Goal: Task Accomplishment & Management: Use online tool/utility

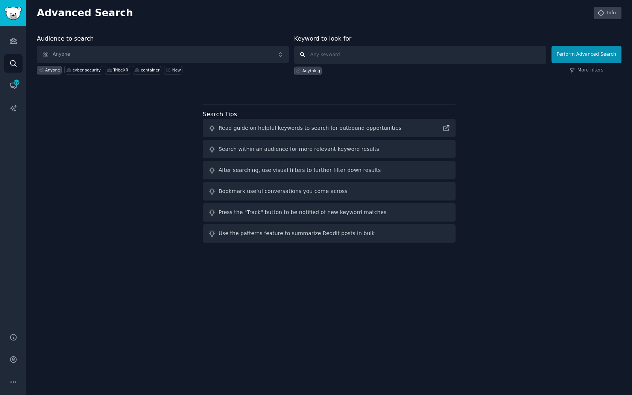
click at [340, 59] on input "text" at bounding box center [420, 55] width 252 height 18
paste input "trade finance,accounts receivable,international trade,invoice automation,global…"
type input "trade finance,accounts receivable,international trade,invoice automation,global…"
click at [426, 88] on div at bounding box center [329, 88] width 584 height 5
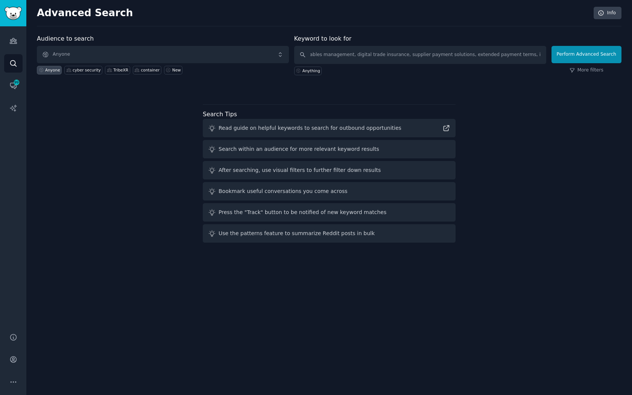
scroll to position [0, 0]
click at [581, 55] on button "Perform Advanced Search" at bounding box center [586, 54] width 70 height 17
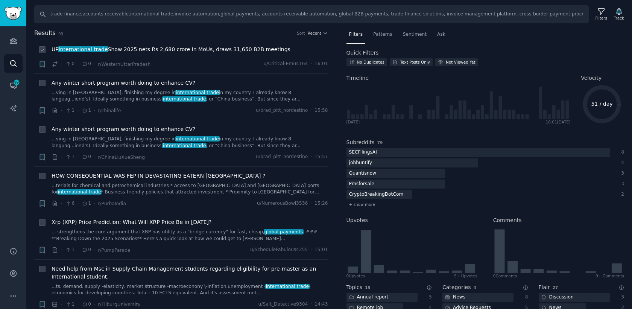
click at [42, 49] on icon at bounding box center [42, 49] width 5 height 5
click at [41, 49] on icon at bounding box center [42, 49] width 5 height 5
checkbox input "true"
click at [41, 85] on icon at bounding box center [42, 83] width 5 height 5
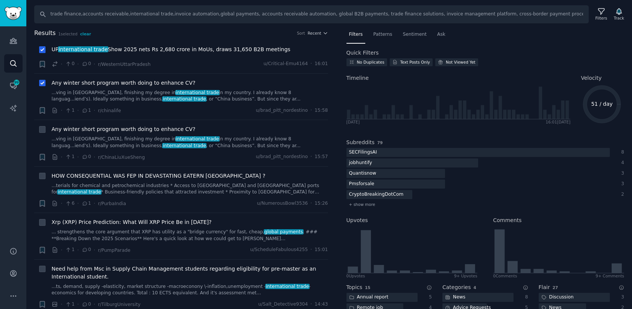
checkbox input "true"
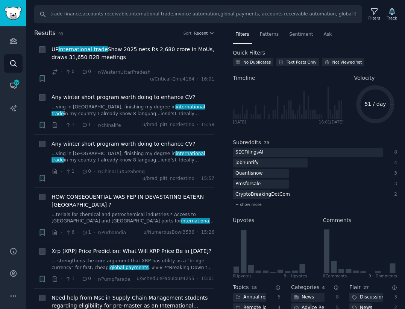
drag, startPoint x: 405, startPoint y: 90, endPoint x: 379, endPoint y: 96, distance: 26.2
click at [359, 97] on div "Filters Patterns Sentiment Ask Quick Filters No Duplicates Text Posts Only Not …" at bounding box center [315, 169] width 180 height 280
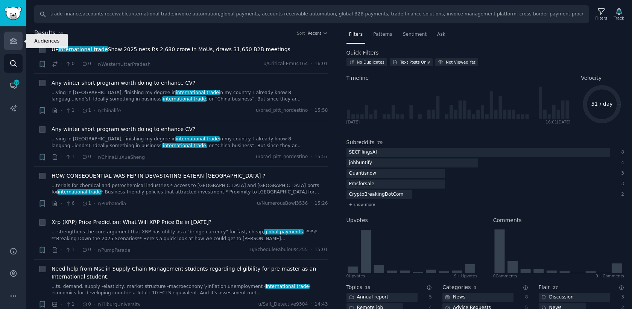
click at [15, 42] on icon "Sidebar" at bounding box center [13, 40] width 7 height 5
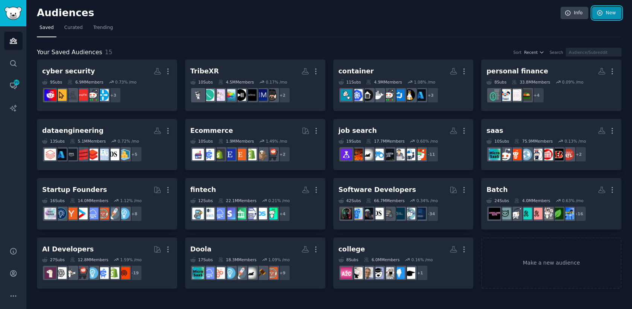
click at [405, 15] on link "New" at bounding box center [606, 13] width 29 height 13
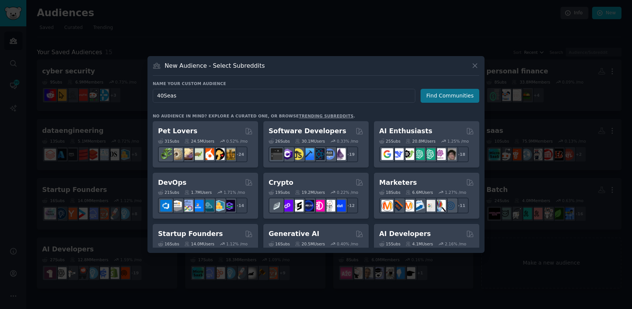
type input "40Seas"
click at [405, 98] on button "Find Communities" at bounding box center [449, 96] width 59 height 14
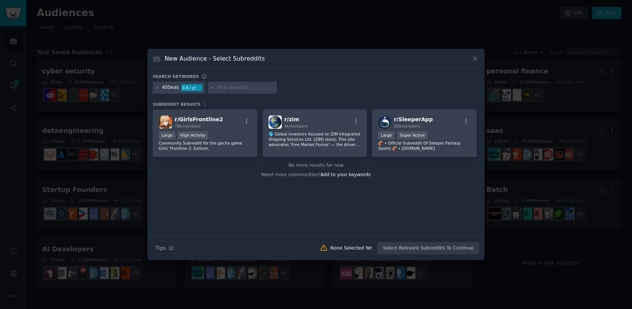
click at [195, 88] on div "3.6 / yr" at bounding box center [191, 87] width 21 height 7
click at [175, 90] on div "40Seas" at bounding box center [170, 87] width 17 height 7
click at [244, 78] on div "Search keywords" at bounding box center [316, 78] width 326 height 8
click at [244, 88] on input "text" at bounding box center [245, 87] width 57 height 7
click at [388, 249] on div "Search Tips Tips None Selected Yet Select Relevant Subreddits To Continue" at bounding box center [316, 245] width 326 height 19
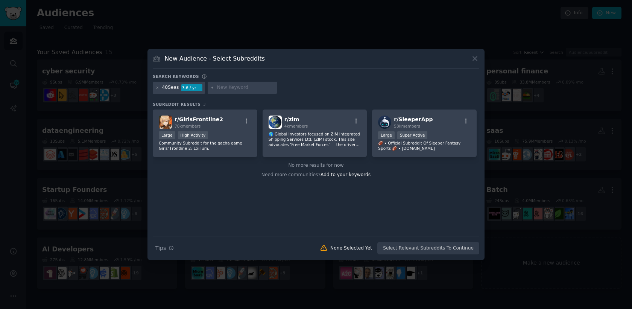
click at [251, 86] on input "text" at bounding box center [245, 87] width 57 height 7
type input "b2b"
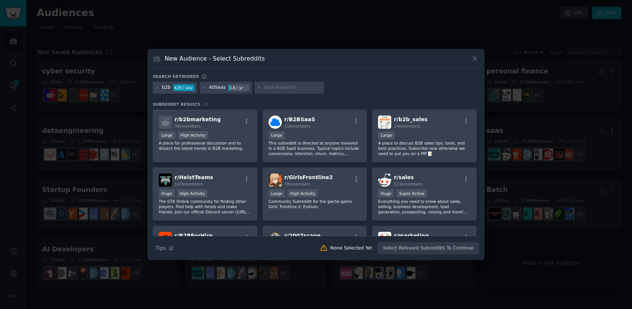
click at [276, 87] on input "text" at bounding box center [292, 87] width 57 height 7
paste input "accounts receivable automation, global B2B payments, trade finance solutions, i…"
type input "accounts receivable automation, global B2B payments, trade finance solutions, i…"
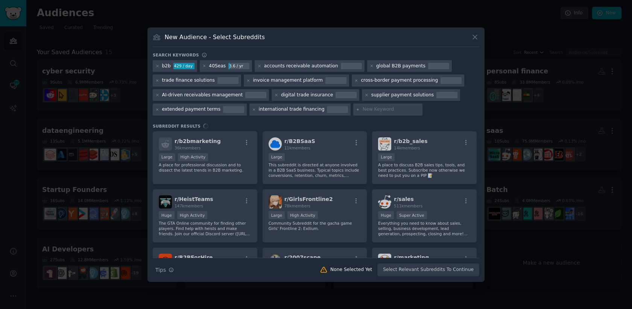
click at [327, 109] on div at bounding box center [337, 109] width 21 height 7
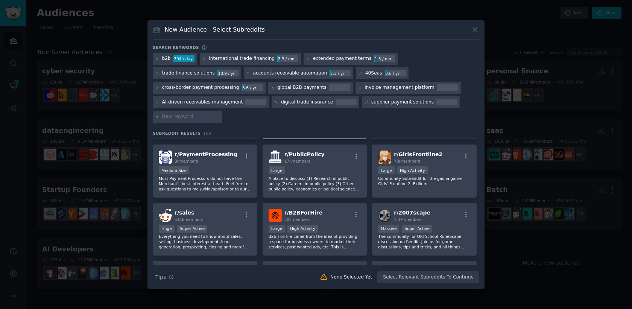
scroll to position [169, 0]
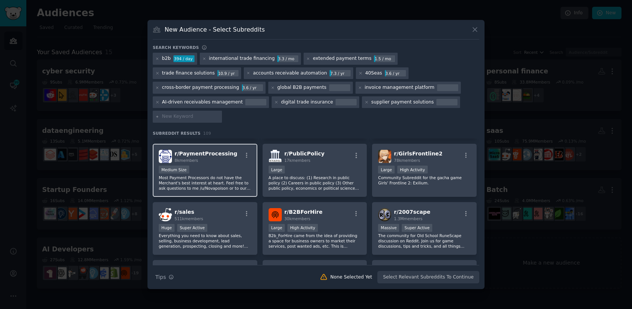
click at [206, 165] on div "Medium Size" at bounding box center [205, 169] width 92 height 9
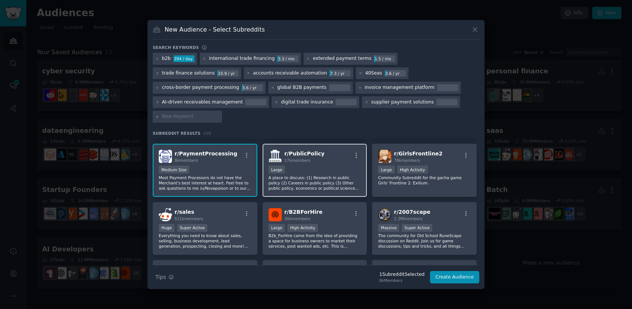
click at [327, 166] on div "Large" at bounding box center [314, 169] width 92 height 9
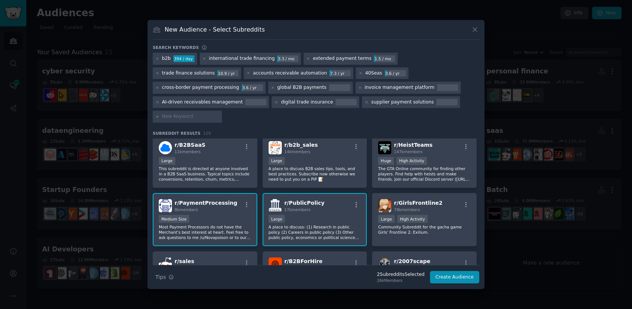
scroll to position [118, 0]
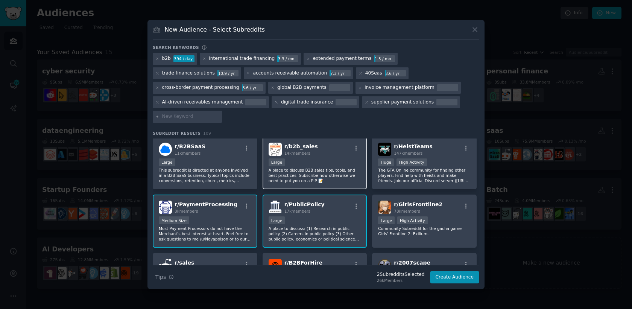
click at [323, 150] on div "r/ b2b_sales 14k members Large A place to discuss B2B sales tips, tools, and be…" at bounding box center [314, 162] width 105 height 53
click at [227, 167] on p "This subreddit is directed at anyone involved in a B2B SaaS business. Typical t…" at bounding box center [205, 175] width 92 height 16
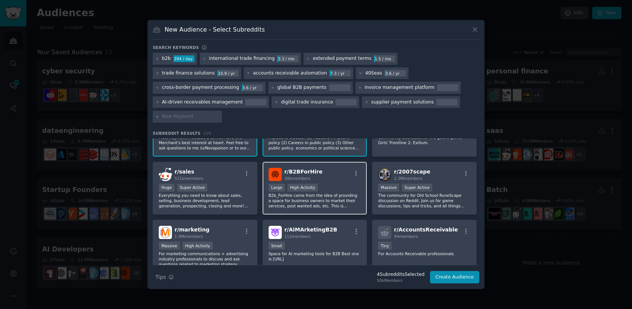
scroll to position [213, 0]
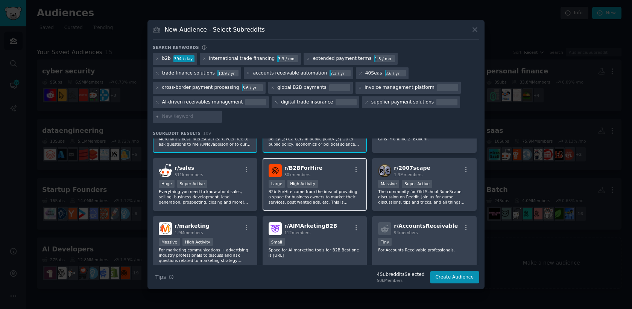
click at [276, 194] on p "B2b_ForHire came from the idea of providing a space for business owners to mark…" at bounding box center [314, 197] width 92 height 16
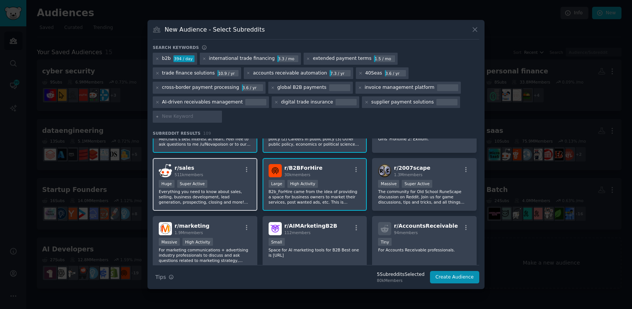
click at [235, 194] on p "Everything you need to know about sales, selling, business development, lead ge…" at bounding box center [205, 197] width 92 height 16
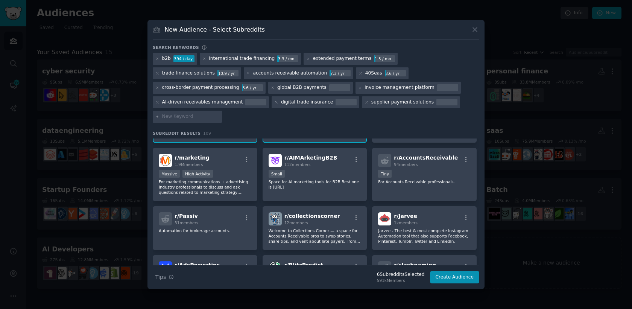
scroll to position [281, 0]
click at [233, 170] on div "Massive High Activity" at bounding box center [205, 173] width 92 height 9
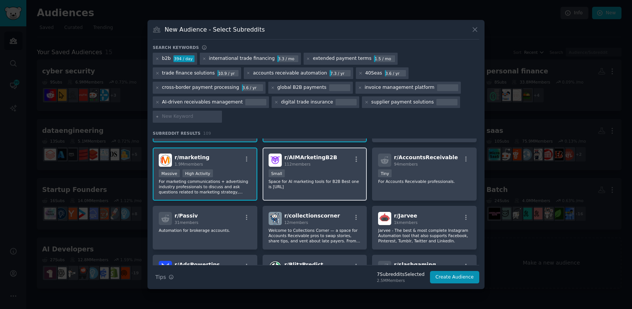
click at [314, 179] on p "Space for AI marketing tools for B2B Best one is marketowl.ai" at bounding box center [314, 184] width 92 height 11
click at [310, 179] on p "Space for AI marketing tools for B2B Best one is marketowl.ai" at bounding box center [314, 184] width 92 height 11
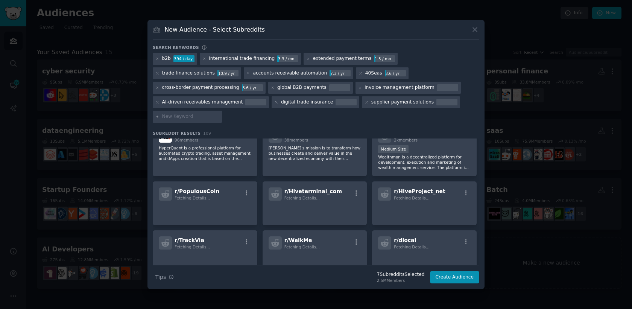
scroll to position [899, 0]
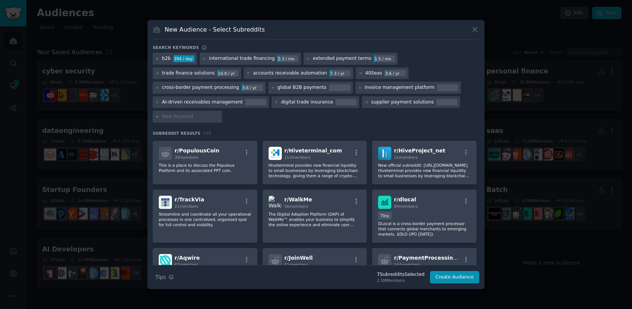
click at [356, 79] on div "40Seas 3.6 / yr" at bounding box center [382, 73] width 52 height 12
click at [358, 75] on icon at bounding box center [360, 73] width 4 height 4
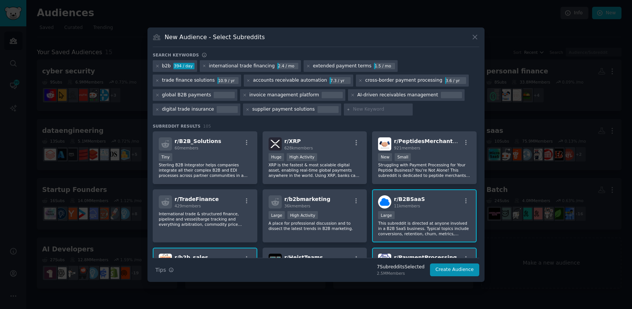
click at [216, 52] on div "Search keywords" at bounding box center [316, 56] width 326 height 8
click at [344, 113] on div at bounding box center [378, 109] width 69 height 12
click at [353, 112] on input "text" at bounding box center [381, 109] width 57 height 7
paste input "r/SMB, r/Accounting, r/Fintech, r/Logistics, r/Entrepreneur, r/BusinessIntellig…"
type input "r/SMB, r/Accounting, r/Fintech, r/Logistics, r/Entrepreneur, r/BusinessIntellig…"
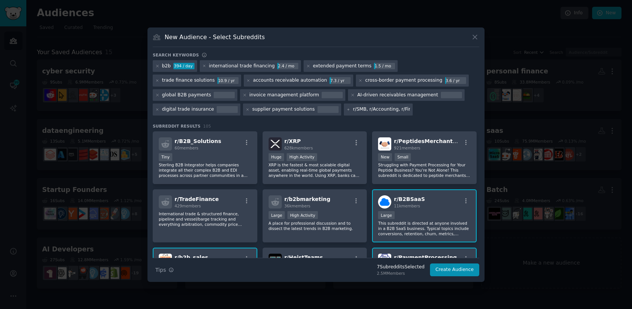
scroll to position [0, 147]
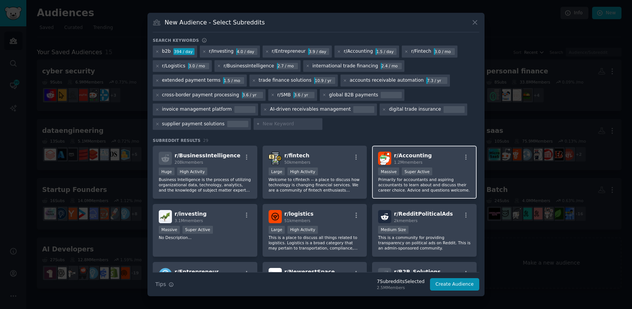
click at [405, 177] on p "Primarily for accountants and aspiring accountants to learn about and discuss t…" at bounding box center [424, 185] width 92 height 16
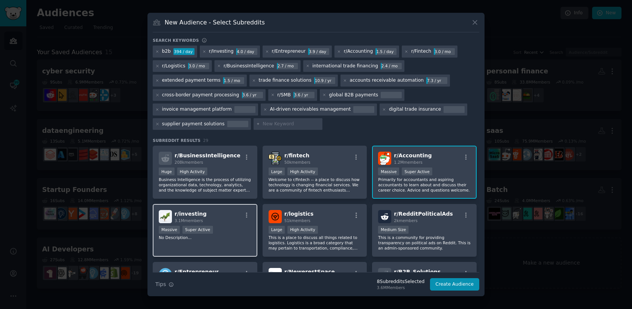
click at [233, 227] on div "Massive Super Active" at bounding box center [205, 230] width 92 height 9
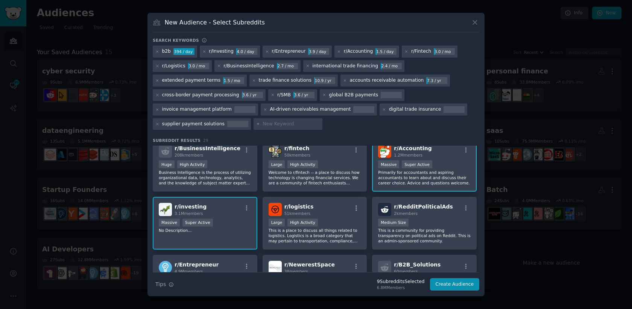
scroll to position [10, 0]
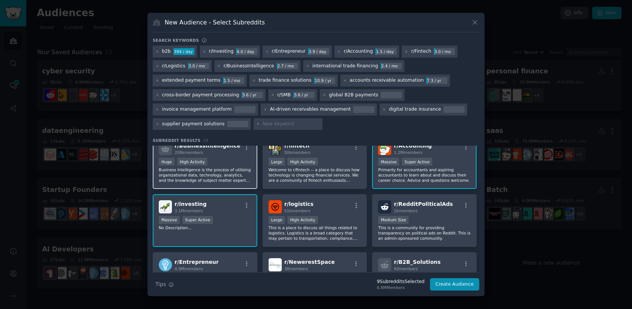
click at [233, 176] on p "Business Intelligence is the process of utilizing organizational data, technolo…" at bounding box center [205, 175] width 92 height 16
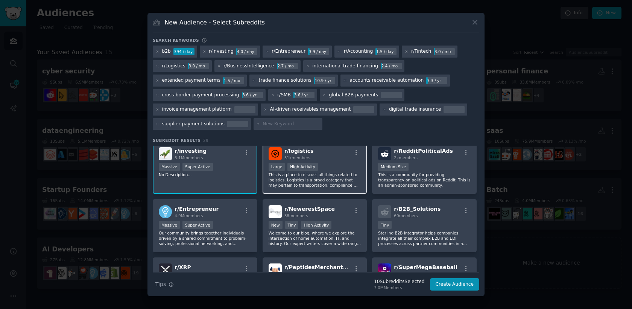
scroll to position [65, 0]
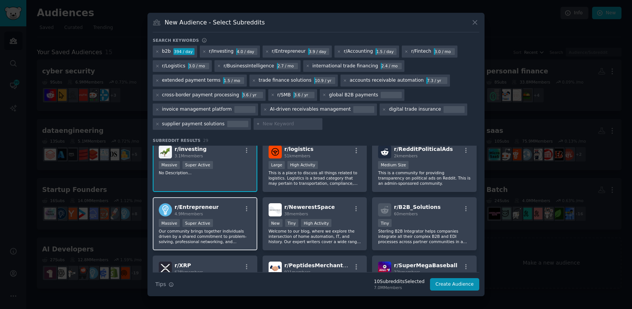
click at [234, 231] on p "Our community brings together individuals driven by a shared commitment to prob…" at bounding box center [205, 236] width 92 height 16
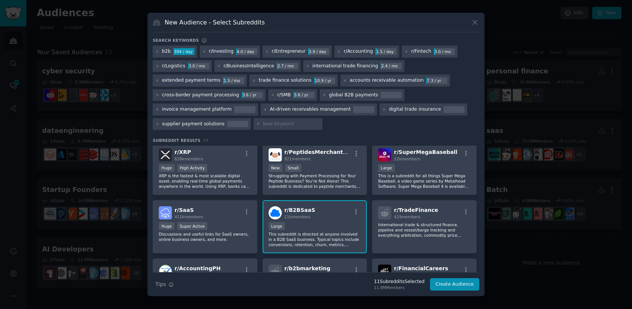
scroll to position [180, 0]
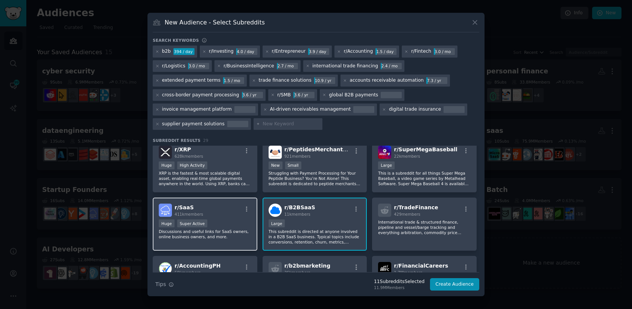
click at [229, 236] on p "Discussions and useful links for SaaS owners, online business owners, and more." at bounding box center [205, 234] width 92 height 11
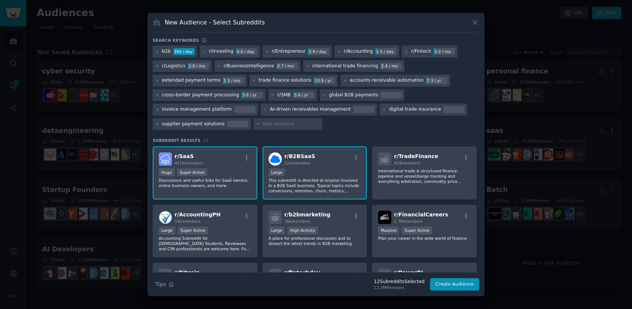
scroll to position [232, 0]
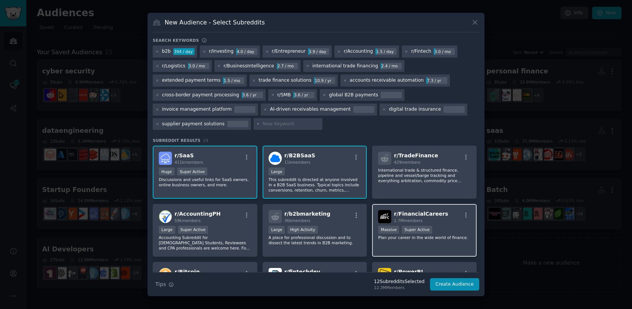
click at [405, 220] on div "r/ FinancialCareers 1.7M members" at bounding box center [424, 216] width 92 height 13
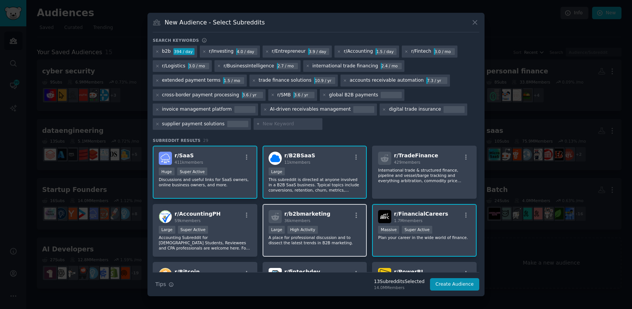
click at [333, 241] on p "A place for professional discussion and to dissect the latest trends in B2B mar…" at bounding box center [314, 240] width 92 height 11
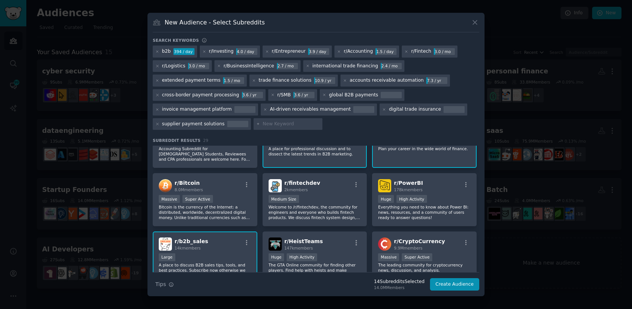
scroll to position [324, 0]
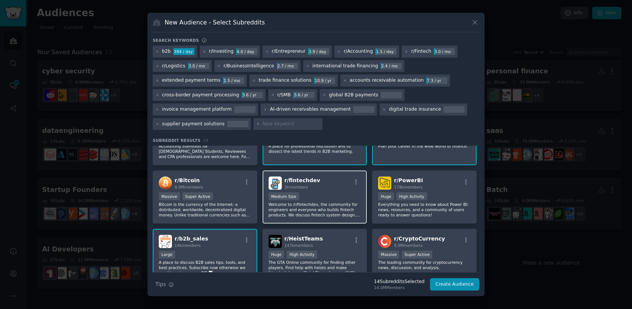
click at [336, 205] on p "Welcome to /r/fintechdev, the community for engineers and everyone who builds f…" at bounding box center [314, 210] width 92 height 16
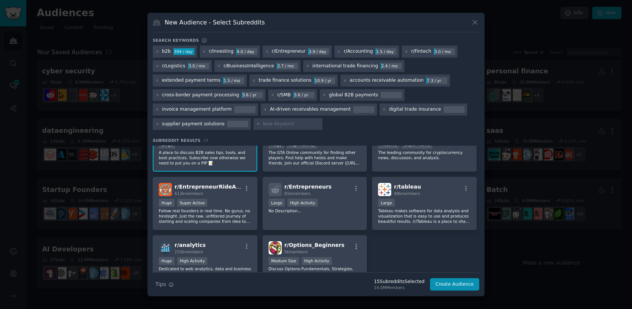
scroll to position [439, 0]
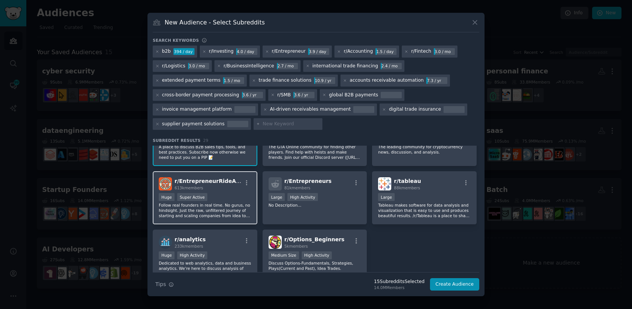
click at [243, 213] on p "Follow real founders in real time. No gurus, no hindsight. Just the raw, unfilt…" at bounding box center [205, 210] width 92 height 16
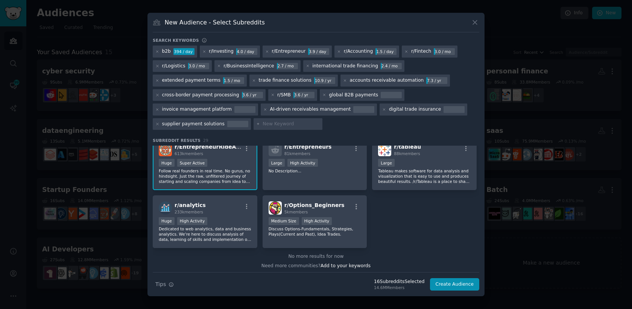
scroll to position [476, 0]
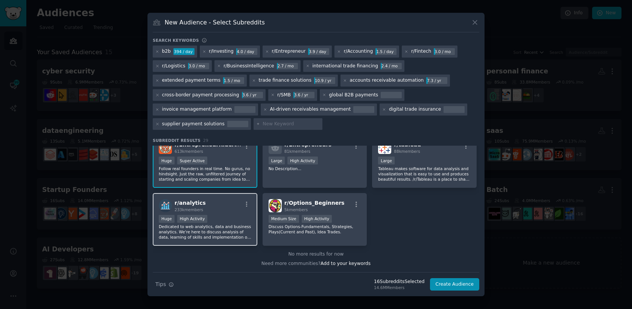
click at [243, 226] on p "Dedicated to web analytics, data and business analytics. We're here to discuss …" at bounding box center [205, 232] width 92 height 16
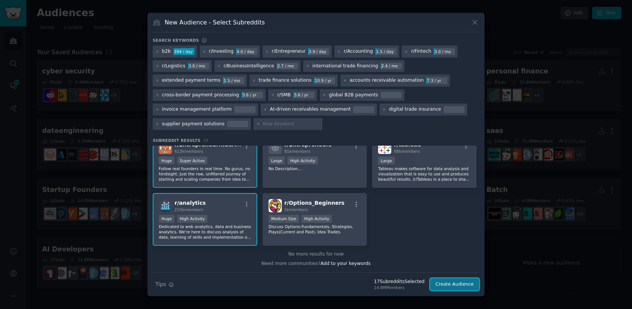
click at [405, 286] on button "Create Audience" at bounding box center [455, 284] width 50 height 13
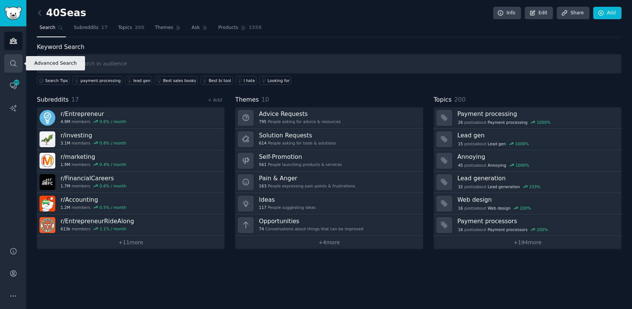
click at [13, 67] on link "Search" at bounding box center [13, 63] width 18 height 18
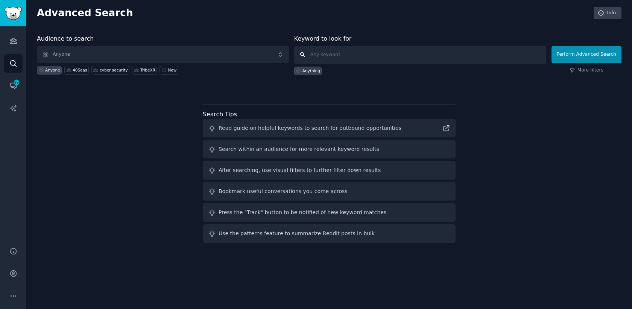
click at [363, 57] on input "text" at bounding box center [420, 55] width 252 height 18
paste input "entrepreneur%2Cstartups%2Cnetworking%2Cbusiness%2Cventurecapital%2Cinvesting%2C…"
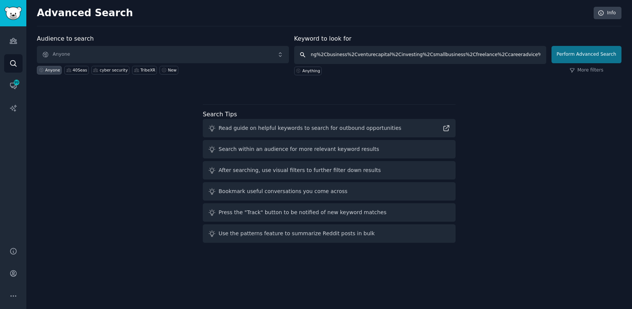
type input "entrepreneur%2Cstartups%2Cnetworking%2Cbusiness%2Cventurecapital%2Cinvesting%2C…"
click at [405, 57] on button "Perform Advanced Search" at bounding box center [586, 54] width 70 height 17
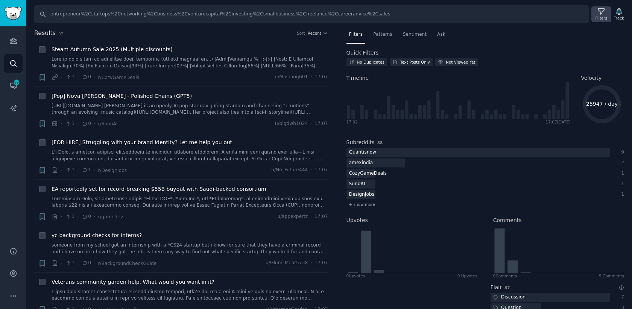
click at [405, 13] on icon at bounding box center [601, 12] width 6 height 6
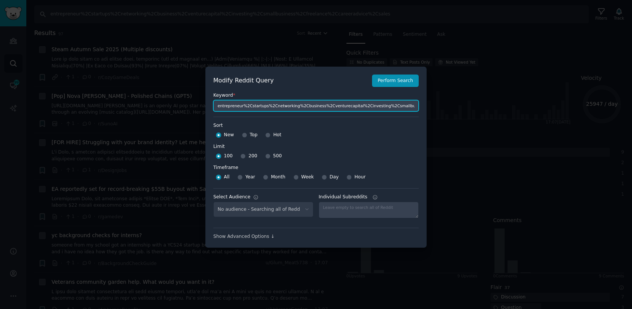
click at [265, 104] on input "entrepreneur%2Cstartups%2Cnetworking%2Cbusiness%2Cventurecapital%2Cinvesting%2C…" at bounding box center [315, 105] width 205 height 11
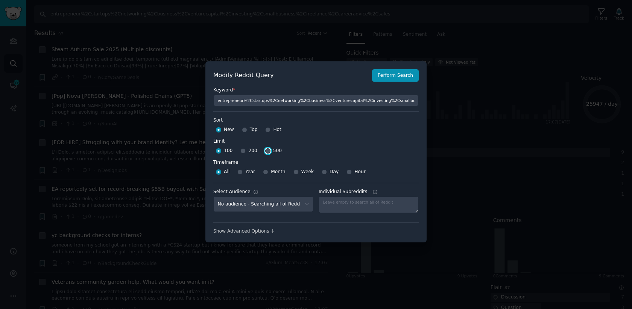
click at [267, 152] on input "500" at bounding box center [267, 150] width 5 height 5
radio input "true"
click at [403, 79] on button "Perform Search" at bounding box center [395, 75] width 47 height 13
type input "entrepreneur,startups,networking,business,venturecapital,investing,smallbusines…"
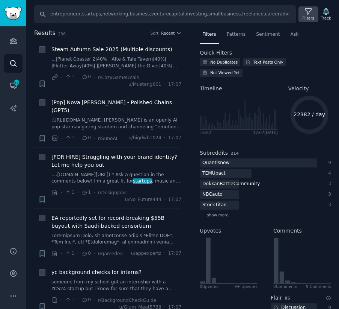
click at [305, 14] on icon at bounding box center [309, 12] width 8 height 8
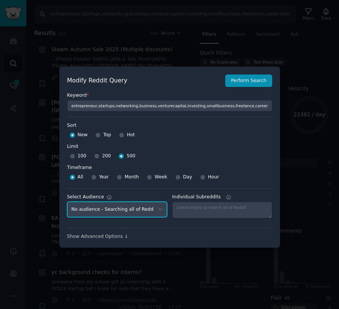
click at [104, 211] on select "No audience - Searching all of Reddit 40Seas - 17 Subreddits container - 11 Sub…" at bounding box center [117, 209] width 100 height 15
click at [73, 35] on div at bounding box center [169, 154] width 339 height 309
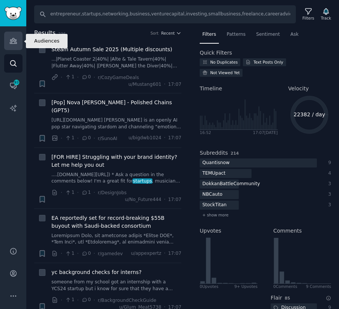
click at [11, 40] on icon "Sidebar" at bounding box center [13, 40] width 7 height 5
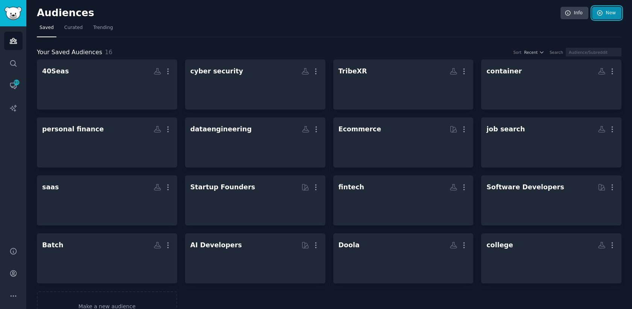
click at [600, 15] on icon at bounding box center [599, 13] width 7 height 7
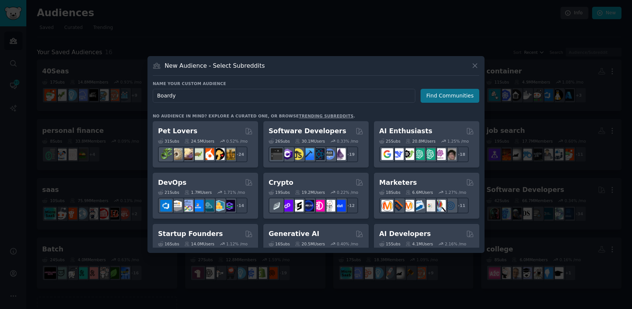
type input "Boardy"
click at [436, 98] on button "Find Communities" at bounding box center [449, 96] width 59 height 14
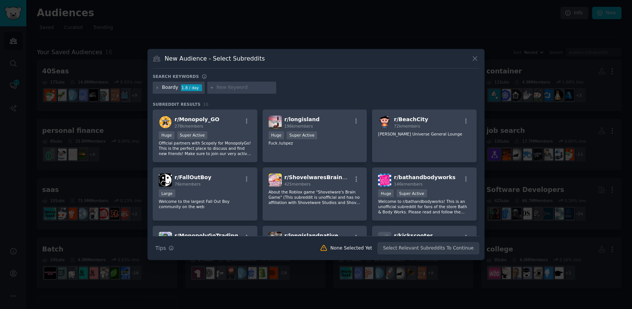
click at [221, 92] on div at bounding box center [241, 88] width 69 height 12
click at [239, 91] on input "text" at bounding box center [244, 87] width 57 height 7
paste input "'entrepreneur', 'startups', 'networking', 'business', 'venturecapital', 'invest…"
type input "'entrepreneur', 'startups', 'networking', 'business', 'venturecapital', 'invest…"
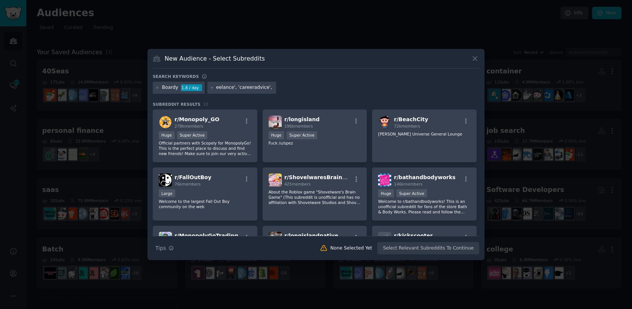
click at [365, 100] on div "Search keywords Boardy 1.8 / day 'entrepreneur', 'startups', 'networking', 'bus…" at bounding box center [316, 164] width 326 height 181
click at [262, 88] on input "'entrepreneur', 'startups', 'networking', 'business', 'venturecapital', 'invest…" at bounding box center [244, 87] width 57 height 7
click at [324, 84] on div "Boardy 1.8 / day 'entrepreneur', 'startups', 'networking', 'business', 'venture…" at bounding box center [316, 89] width 326 height 15
click at [251, 88] on input "'entrepreneur', 'startups', 'networking', 'business', 'venturecapital', 'invest…" at bounding box center [244, 87] width 57 height 7
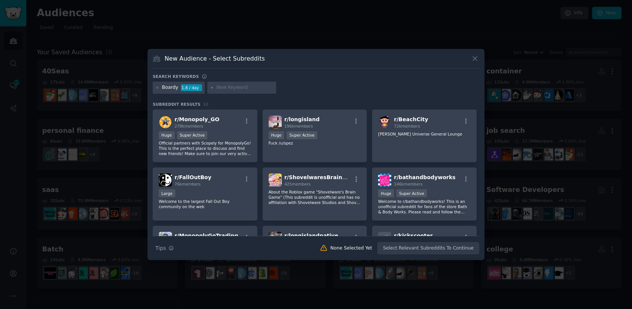
paste input "entrepreneur,startups,networking,business,venturecapital,investing,smallbusines…"
type input "entrepreneur,startups,networking,business,venturecapital,investing,smallbusines…"
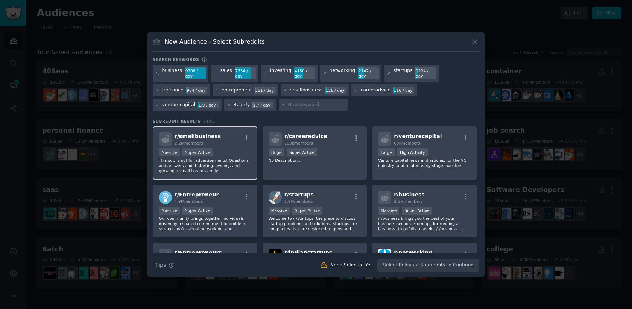
click at [217, 136] on div "r/ smallbusiness 2.2M members" at bounding box center [205, 138] width 92 height 13
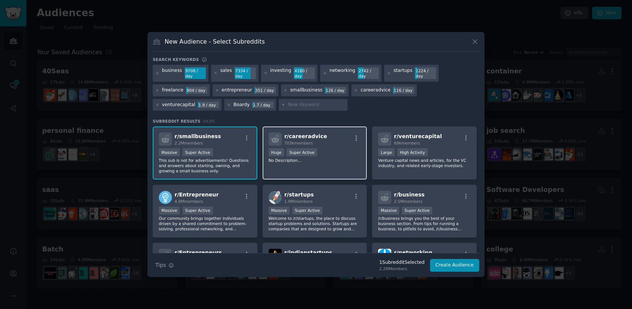
click at [335, 156] on div ">= 95th percentile for submissions / day Huge Super Active" at bounding box center [314, 152] width 92 height 9
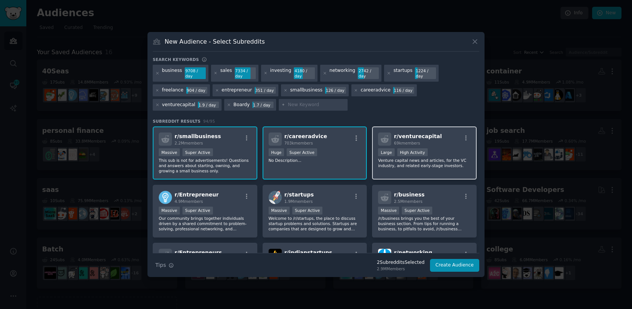
click at [443, 147] on div "r/ venturecapital 69k members >= 80th percentile for submissions / day Large Hi…" at bounding box center [424, 152] width 105 height 53
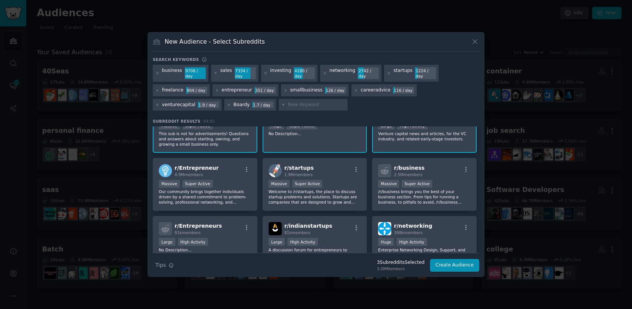
scroll to position [27, 0]
click at [329, 170] on div "r/ startups 1.9M members" at bounding box center [314, 169] width 92 height 13
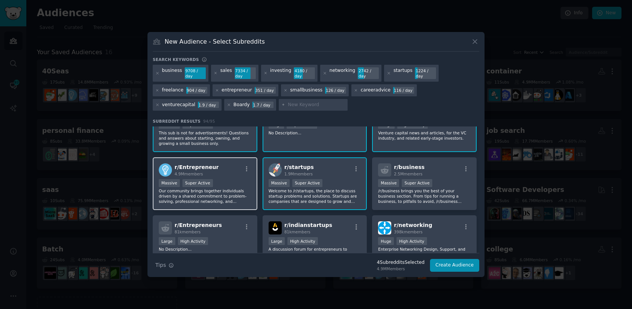
click at [217, 180] on div "Massive Super Active" at bounding box center [205, 183] width 92 height 9
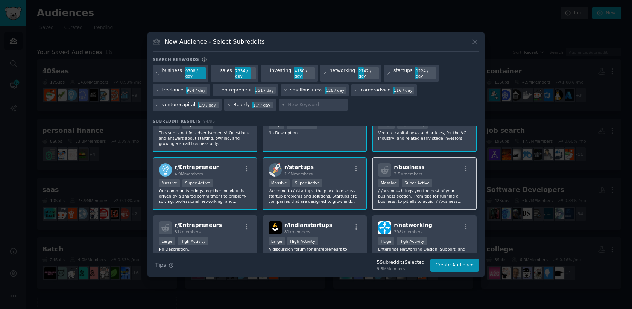
click at [449, 165] on div "r/ business 2.5M members" at bounding box center [424, 169] width 92 height 13
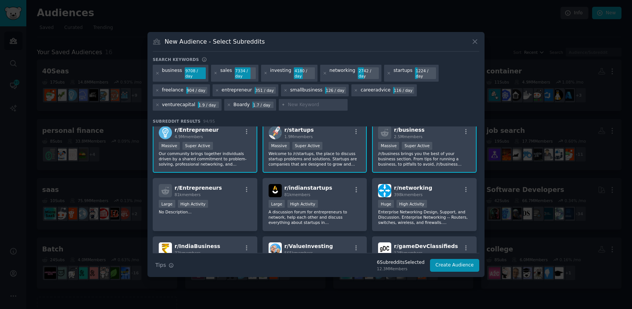
scroll to position [65, 0]
click at [329, 202] on div ">= 80th percentile for submissions / day Large High Activity" at bounding box center [314, 203] width 92 height 9
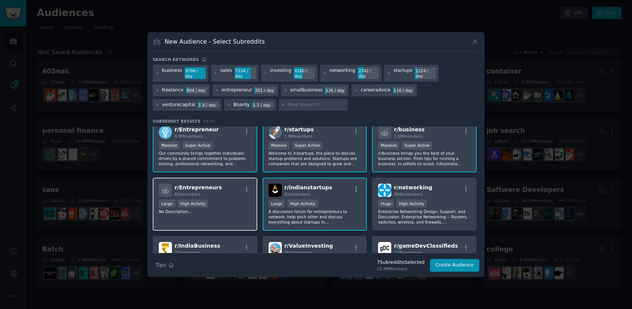
scroll to position [61, 0]
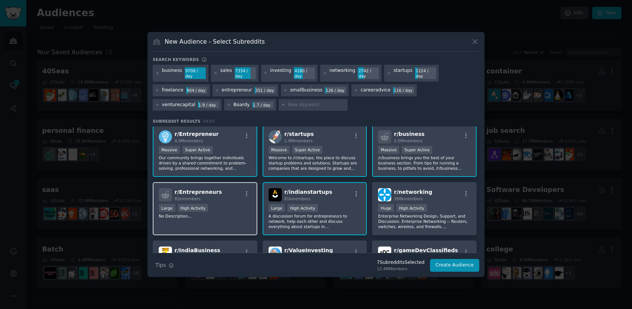
click at [227, 206] on div "Large High Activity" at bounding box center [205, 208] width 92 height 9
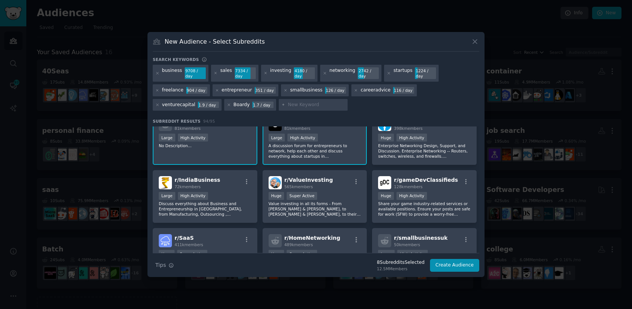
scroll to position [135, 0]
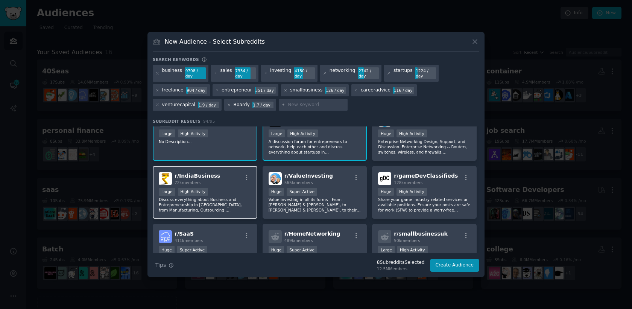
click at [232, 194] on div "Large High Activity" at bounding box center [205, 192] width 92 height 9
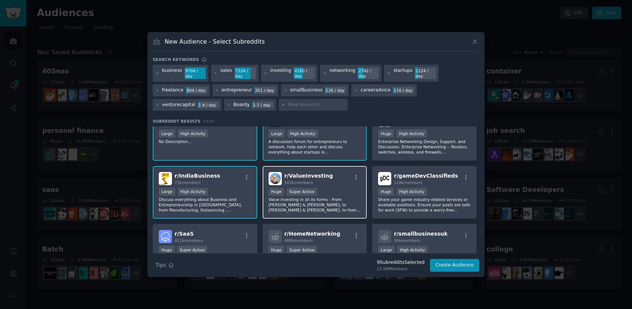
click at [350, 180] on div "r/ ValueInvesting 565k members" at bounding box center [314, 178] width 92 height 13
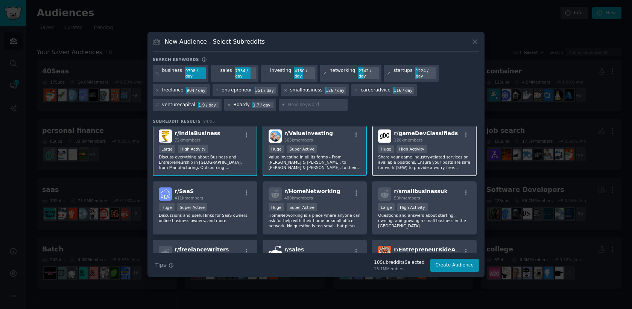
scroll to position [180, 0]
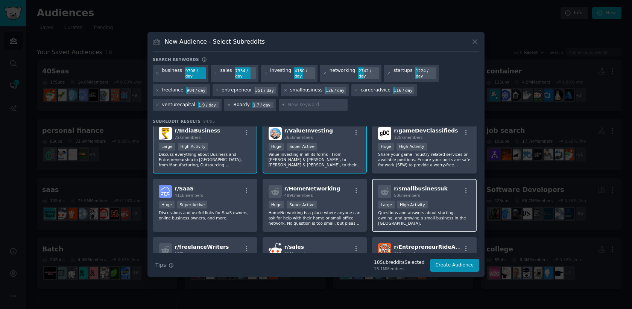
click at [436, 206] on div ">= 80th percentile for submissions / day Large High Activity" at bounding box center [424, 204] width 92 height 9
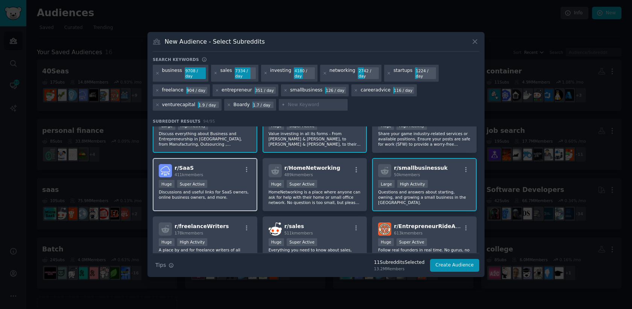
click at [227, 178] on div "r/ SaaS 411k members Huge Super Active Discussions and useful links for SaaS ow…" at bounding box center [205, 184] width 105 height 53
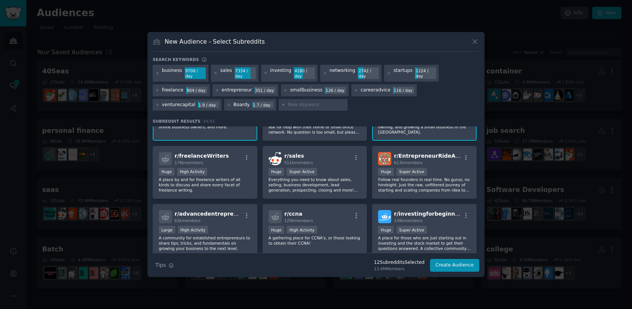
scroll to position [275, 0]
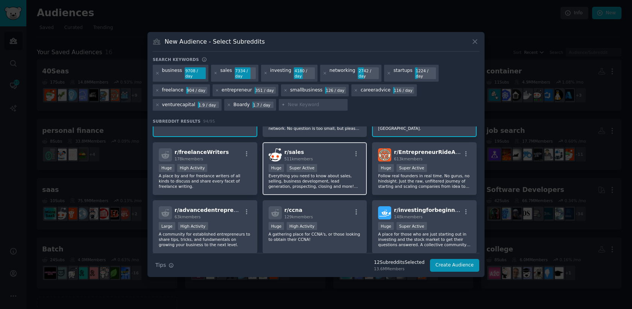
click at [338, 171] on div ">= 95th percentile for submissions / day Huge Super Active" at bounding box center [314, 168] width 92 height 9
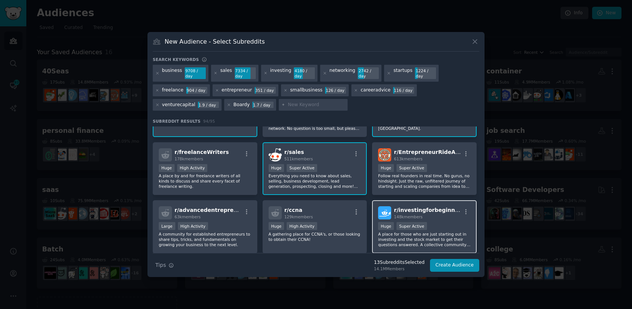
click at [436, 222] on div "Huge Super Active" at bounding box center [424, 226] width 92 height 9
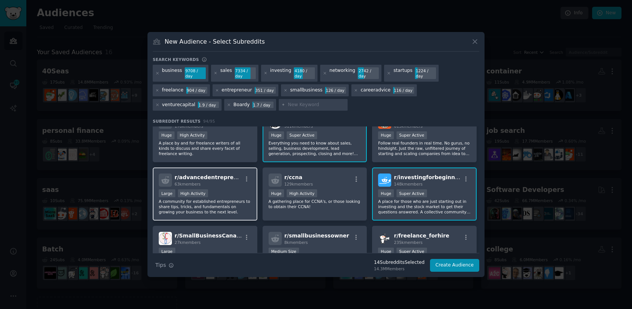
scroll to position [302, 0]
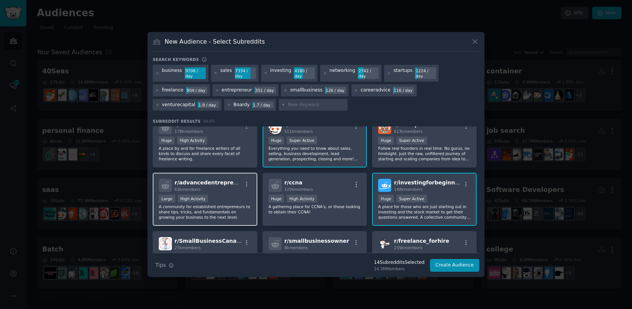
click at [226, 205] on p "A community for established entrepreneurs to share tips, tricks, and fundamenta…" at bounding box center [205, 212] width 92 height 16
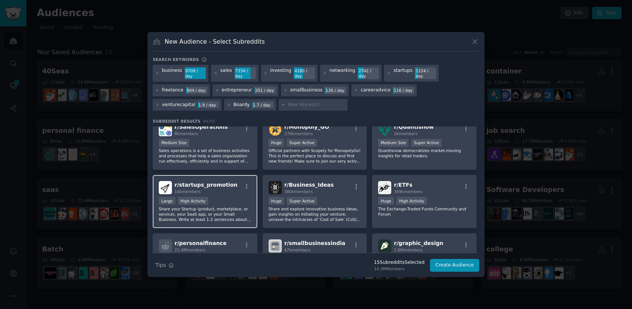
scroll to position [0, 0]
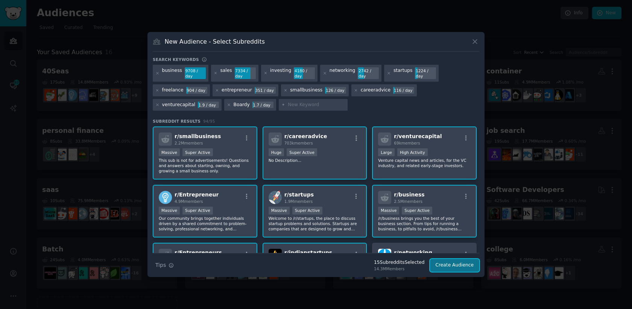
click at [457, 263] on button "Create Audience" at bounding box center [455, 265] width 50 height 13
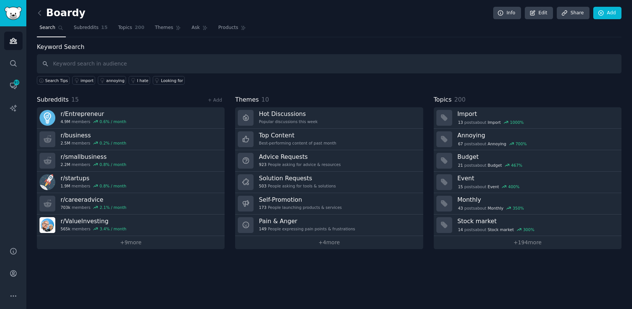
click at [118, 73] on input "text" at bounding box center [329, 63] width 584 height 19
click at [121, 67] on input "text" at bounding box center [329, 63] width 584 height 19
paste input "Boardy%2Cnetworking%2Cprofessional+connections%2Cbusiness+introductions%2CAI+ne…"
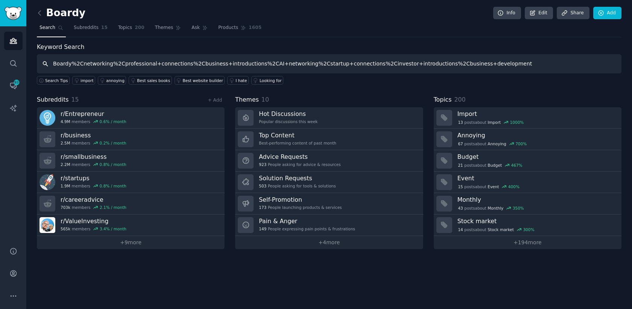
type input "Boardy%2Cnetworking%2Cprofessional+connections%2Cbusiness+introductions%2CAI+ne…"
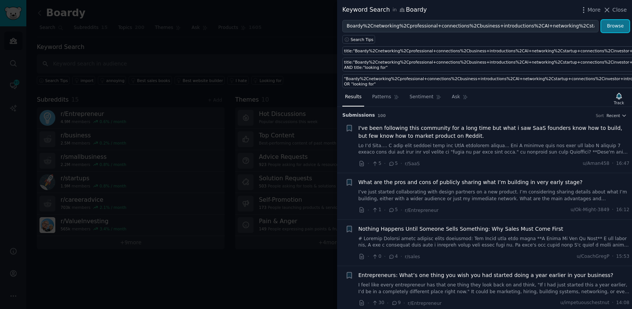
click at [614, 25] on button "Browse" at bounding box center [615, 26] width 28 height 13
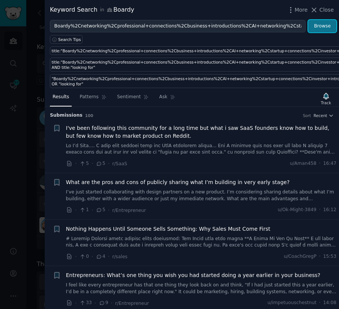
click at [323, 29] on button "Browse" at bounding box center [323, 26] width 28 height 13
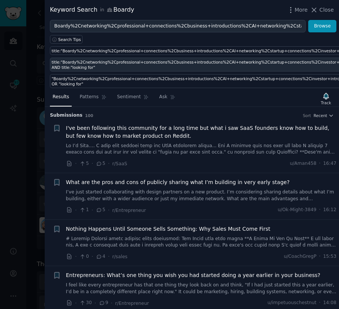
click at [169, 67] on div "title:"Boardy%2Cnetworking%2Cprofessional+connections%2Cbusiness+introductions%…" at bounding box center [238, 64] width 372 height 11
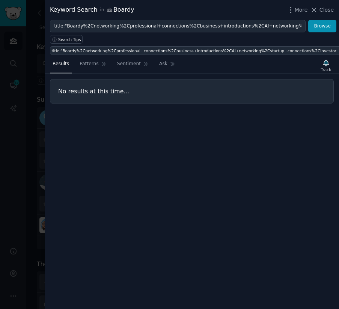
click at [260, 51] on div "title:"Boardy%2Cnetworking%2Cprofessional+connections%2Cbusiness+introductions%…" at bounding box center [238, 50] width 372 height 5
type input "title:"Boardy%2Cnetworking%2Cprofessional+connections%2Cbusiness+introductions%…"
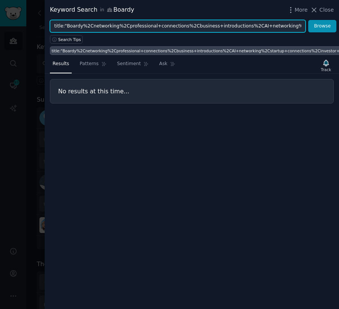
click at [230, 23] on input "title:"Boardy%2Cnetworking%2Cprofessional+connections%2Cbusiness+introductions%…" at bounding box center [178, 26] width 256 height 13
click at [251, 24] on input "title:"Boardy%2Cnetworking%2Cprofessional+connections%2Cbusiness+introductions%…" at bounding box center [178, 26] width 256 height 13
click at [309, 20] on button "Browse" at bounding box center [323, 26] width 28 height 13
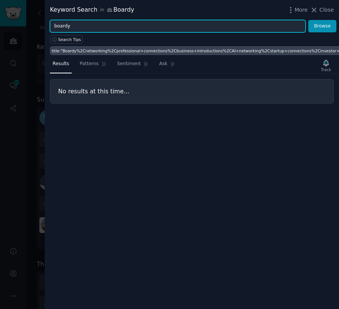
click at [309, 20] on button "Browse" at bounding box center [323, 26] width 28 height 13
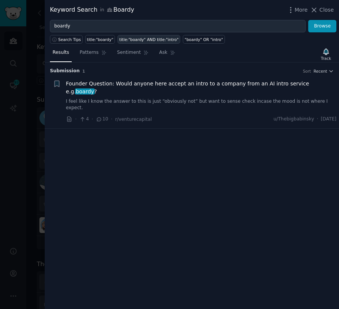
click at [169, 42] on div "title:"boardy" AND title:"intro"" at bounding box center [149, 39] width 59 height 5
type input "title:"boardy" AND title:"intro""
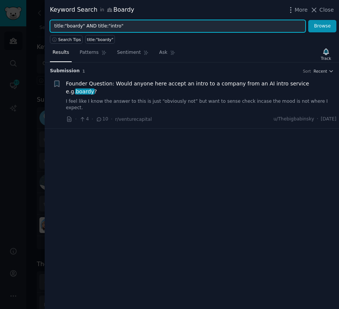
click at [127, 29] on input "title:"boardy" AND title:"intro"" at bounding box center [178, 26] width 256 height 13
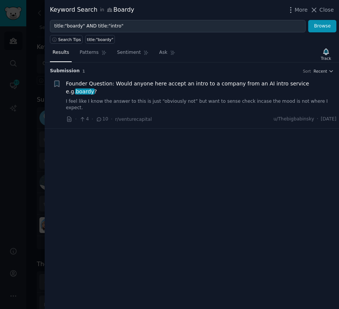
click at [29, 118] on div at bounding box center [169, 154] width 339 height 309
